Goal: Check status: Check status

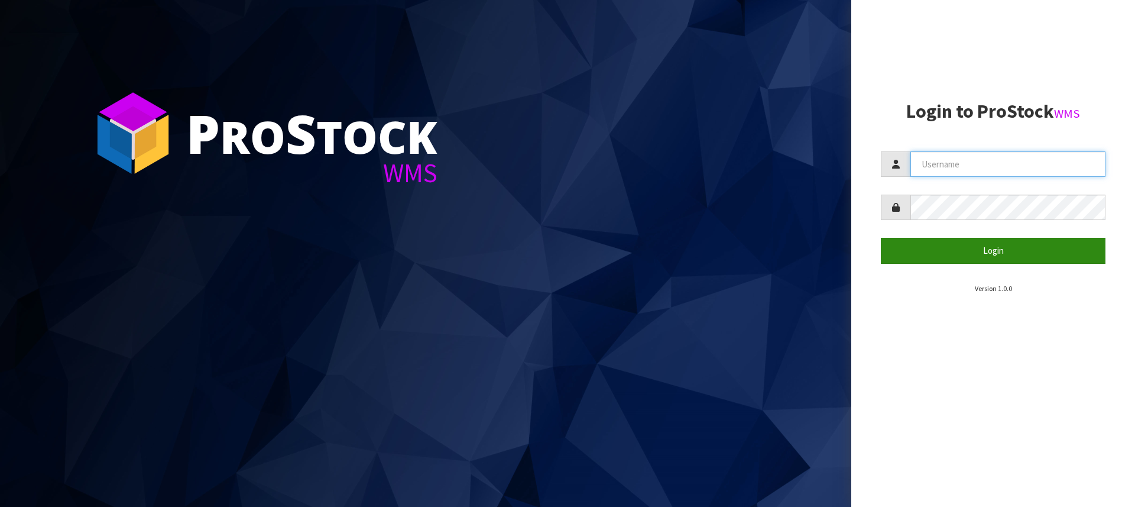
type input "[PERSON_NAME][EMAIL_ADDRESS][DOMAIN_NAME]"
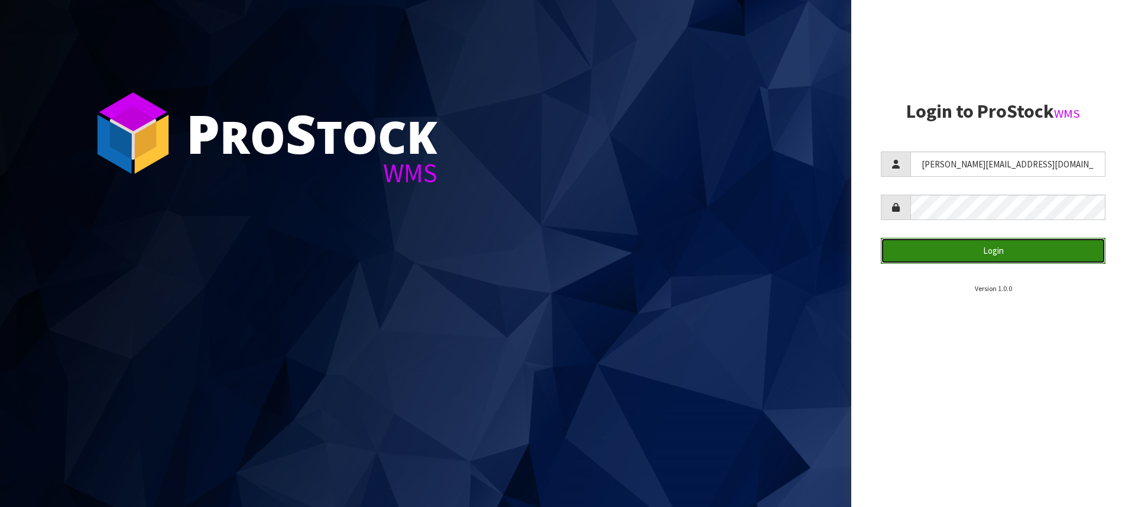
click at [1013, 252] on button "Login" at bounding box center [993, 250] width 225 height 25
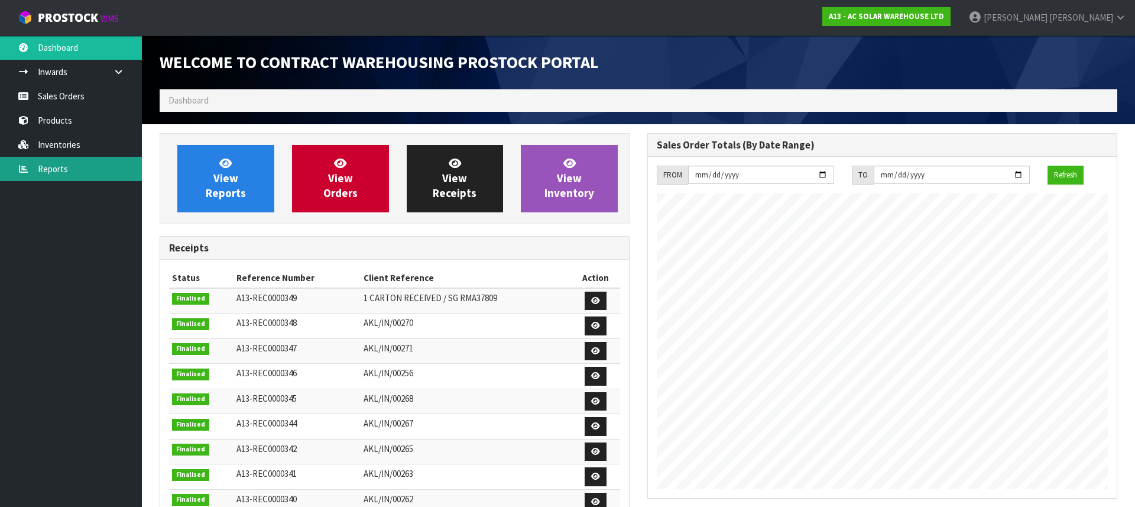
scroll to position [719, 488]
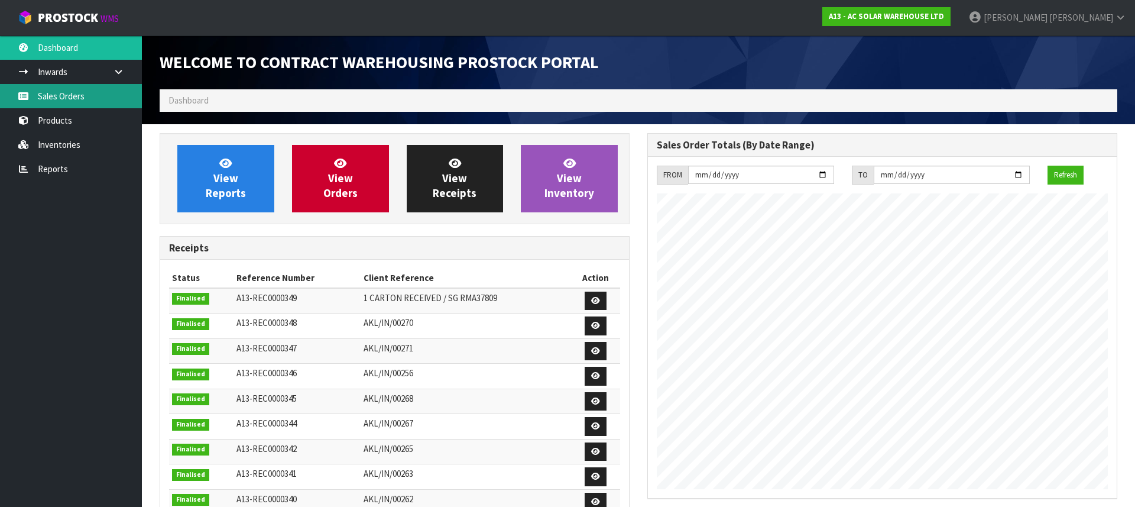
click at [53, 103] on link "Sales Orders" at bounding box center [71, 96] width 142 height 24
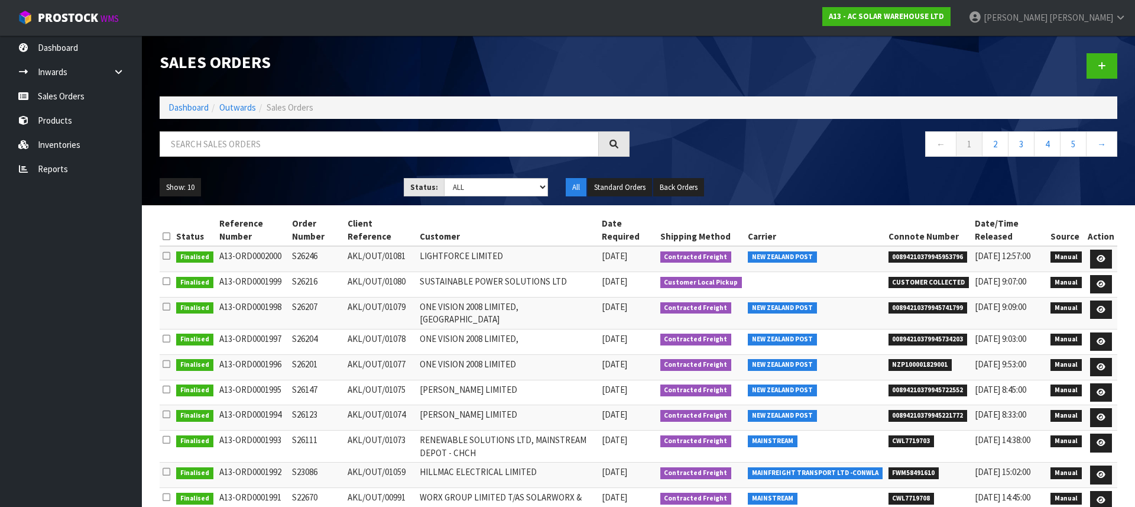
click at [938, 392] on span "00894210379945722552" at bounding box center [928, 390] width 79 height 12
click at [906, 359] on span "NZP100001829001" at bounding box center [921, 365] width 64 height 12
click at [949, 337] on span "00894210379945734203" at bounding box center [928, 339] width 79 height 12
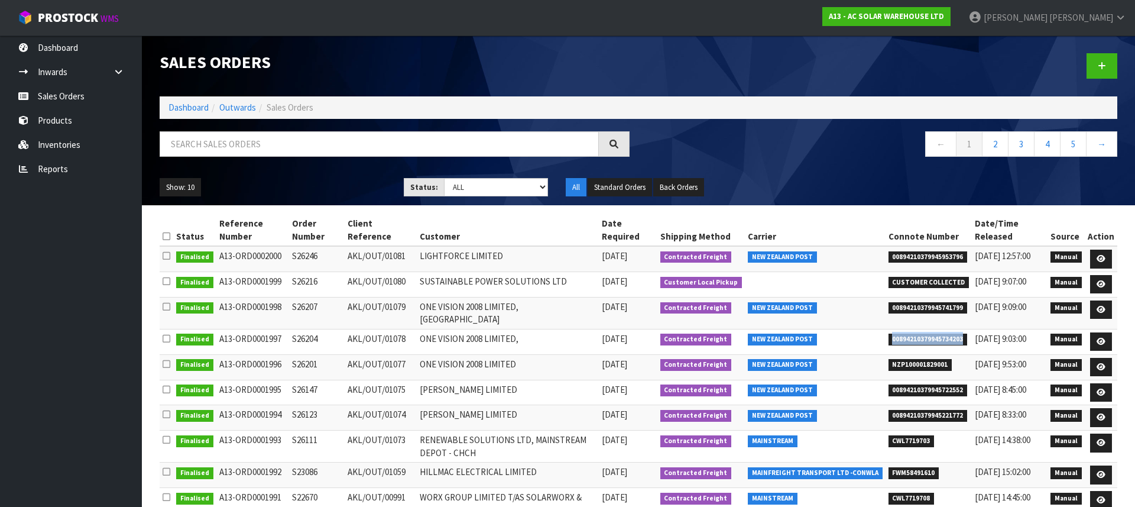
click at [949, 337] on span "00894210379945734203" at bounding box center [928, 339] width 79 height 12
click at [955, 312] on span "00894210379945741799" at bounding box center [928, 308] width 79 height 12
click at [907, 314] on span "00894210379945741799" at bounding box center [928, 308] width 79 height 12
click at [489, 283] on td "SUSTAINABLE POWER SOLUTIONS LTD" at bounding box center [508, 283] width 182 height 25
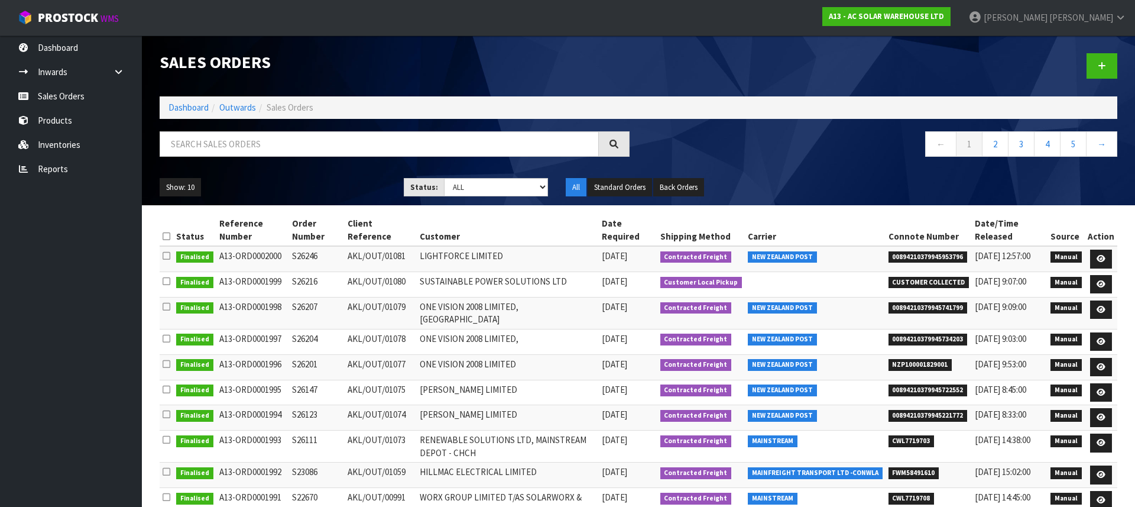
click at [482, 254] on td "LIGHTFORCE LIMITED" at bounding box center [508, 258] width 182 height 25
click at [949, 260] on span "00894210379945953796" at bounding box center [928, 257] width 79 height 12
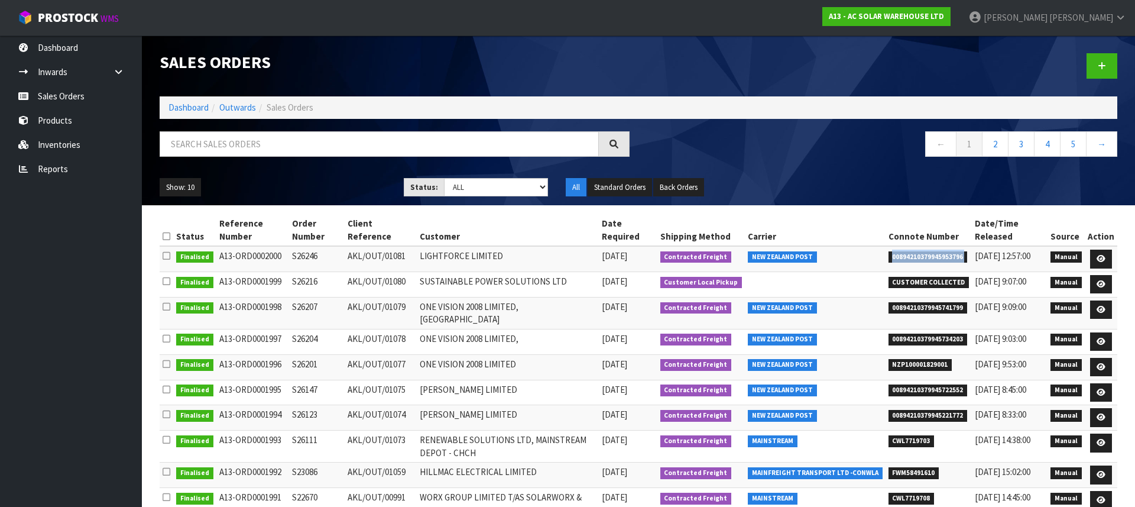
drag, startPoint x: 949, startPoint y: 260, endPoint x: 939, endPoint y: 257, distance: 10.5
click at [949, 260] on span "00894210379945953796" at bounding box center [928, 257] width 79 height 12
click at [939, 257] on span "00894210379945953796" at bounding box center [928, 257] width 79 height 12
